Goal: Information Seeking & Learning: Understand process/instructions

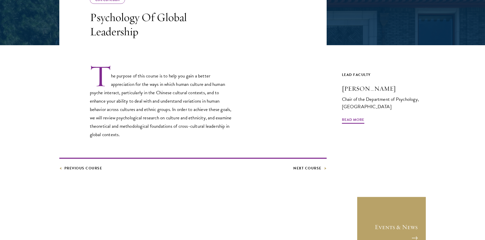
scroll to position [78, 0]
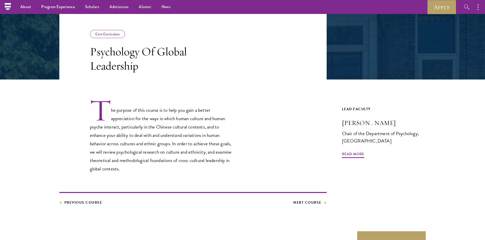
click at [91, 199] on footer "Previous Course Next Course" at bounding box center [192, 199] width 267 height 14
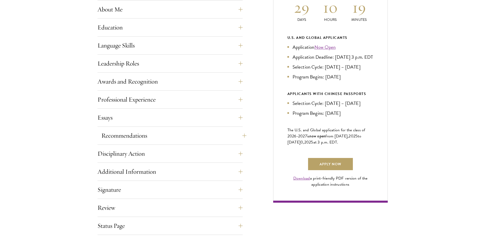
scroll to position [254, 0]
click at [131, 113] on button "Essays" at bounding box center [173, 117] width 145 height 12
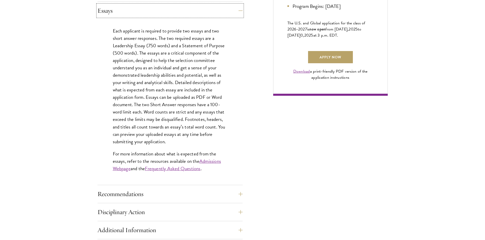
scroll to position [407, 0]
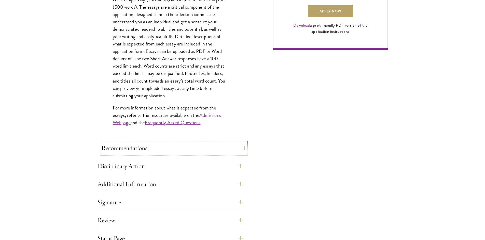
click at [126, 151] on button "Recommendations" at bounding box center [173, 148] width 145 height 12
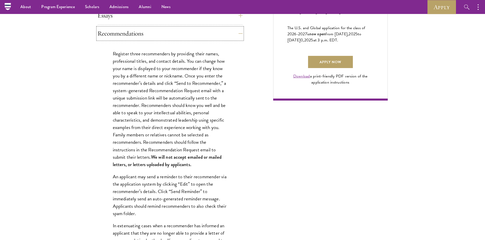
scroll to position [229, 0]
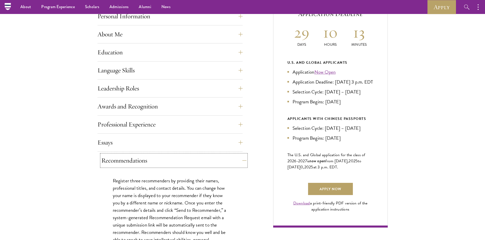
click at [201, 165] on button "Recommendations" at bounding box center [173, 161] width 145 height 12
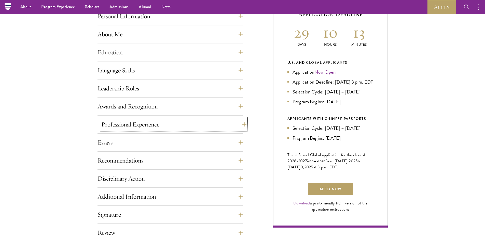
click at [184, 122] on button "Professional Experience" at bounding box center [173, 125] width 145 height 12
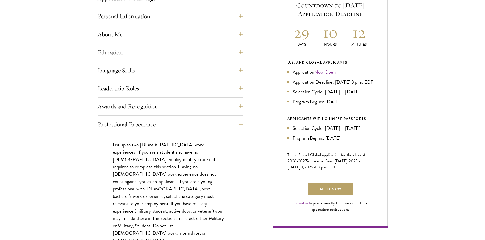
scroll to position [280, 0]
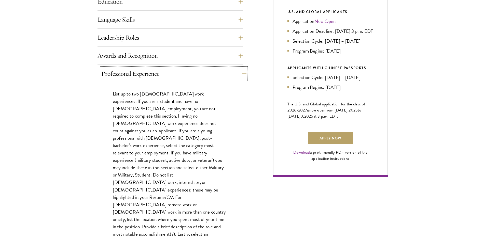
click at [126, 76] on button "Professional Experience" at bounding box center [173, 74] width 145 height 12
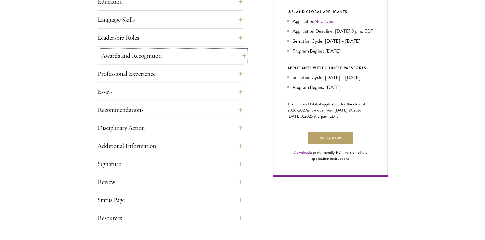
click at [126, 53] on button "Awards and Recognition" at bounding box center [173, 56] width 145 height 12
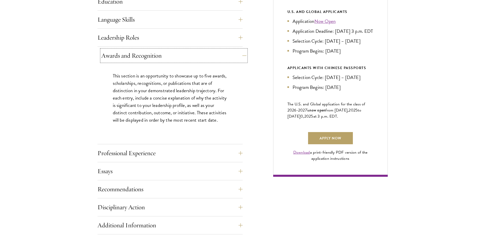
click at [126, 53] on button "Awards and Recognition" at bounding box center [173, 56] width 145 height 12
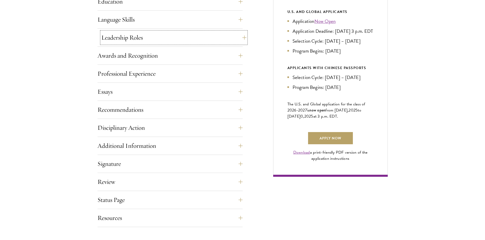
click at [125, 38] on button "Leadership Roles" at bounding box center [173, 38] width 145 height 12
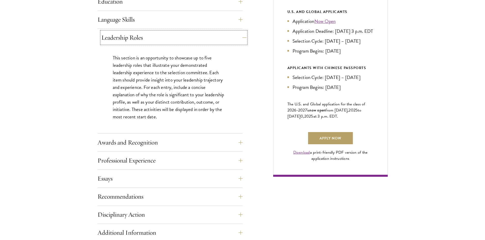
click at [125, 38] on button "Leadership Roles" at bounding box center [173, 38] width 145 height 12
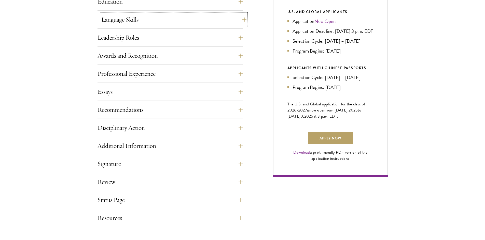
click at [124, 18] on button "Language Skills" at bounding box center [173, 19] width 145 height 12
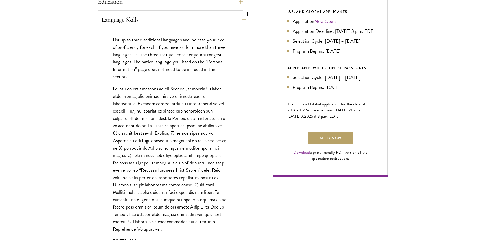
click at [124, 18] on button "Language Skills" at bounding box center [173, 19] width 145 height 12
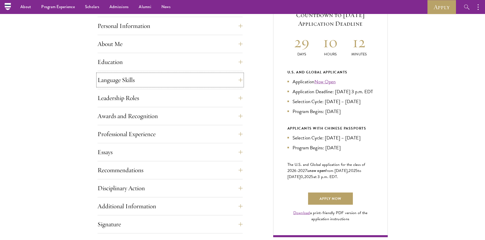
scroll to position [178, 0]
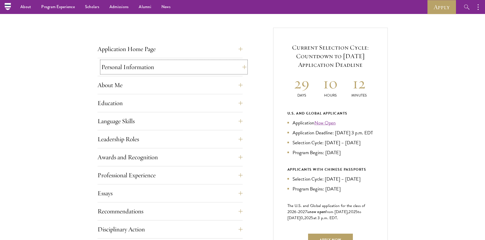
click at [118, 65] on button "Personal Information" at bounding box center [173, 67] width 145 height 12
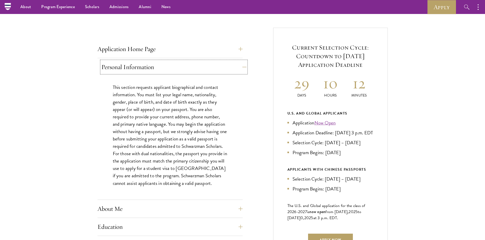
click at [118, 65] on button "Personal Information" at bounding box center [173, 67] width 145 height 12
